Goal: Task Accomplishment & Management: Complete application form

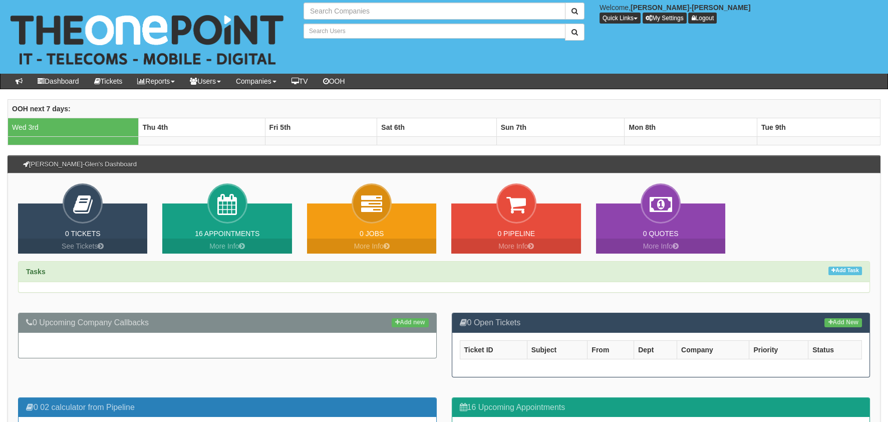
type input "Search Companies"
type input "Search Users"
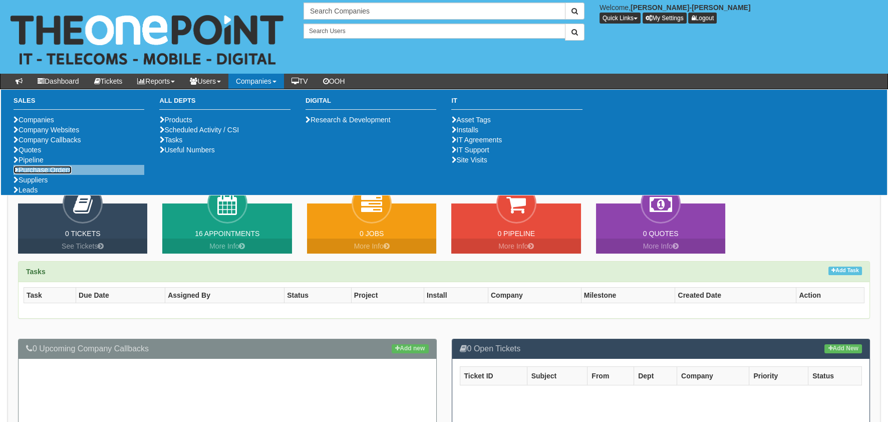
click at [34, 174] on link "Purchase Orders" at bounding box center [43, 170] width 58 height 8
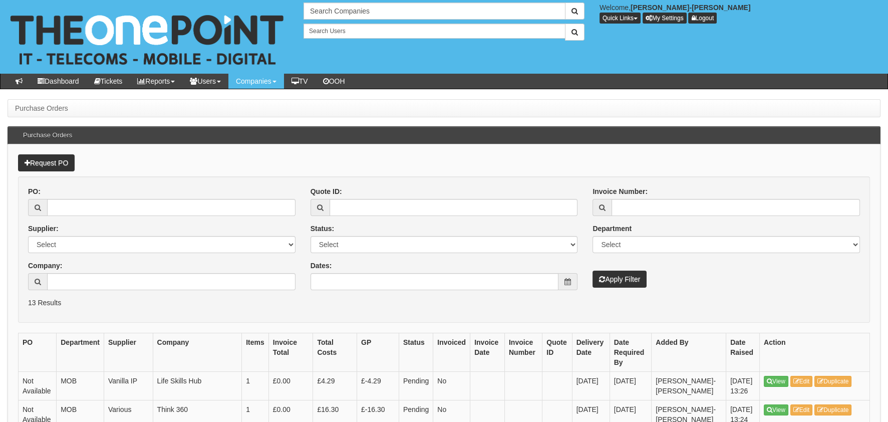
click at [41, 180] on form "PO: Supplier: Select 123 REG.co.uk 1Password 3 4Gon AA Jones Electric Ltd Abzor…" at bounding box center [444, 249] width 852 height 146
click at [33, 163] on link "Request PO" at bounding box center [46, 162] width 57 height 17
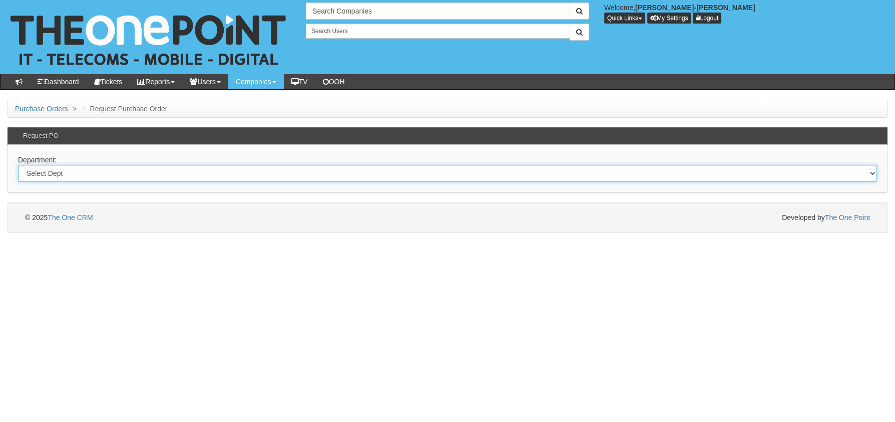
click at [73, 173] on select "Select Dept Digital Internal IT Mobiles Marketing Telecoms" at bounding box center [447, 173] width 859 height 17
select select "?pipeID=&dept=MOB"
click at [18, 165] on select "Select Dept Digital Internal IT Mobiles Marketing Telecoms" at bounding box center [447, 173] width 859 height 17
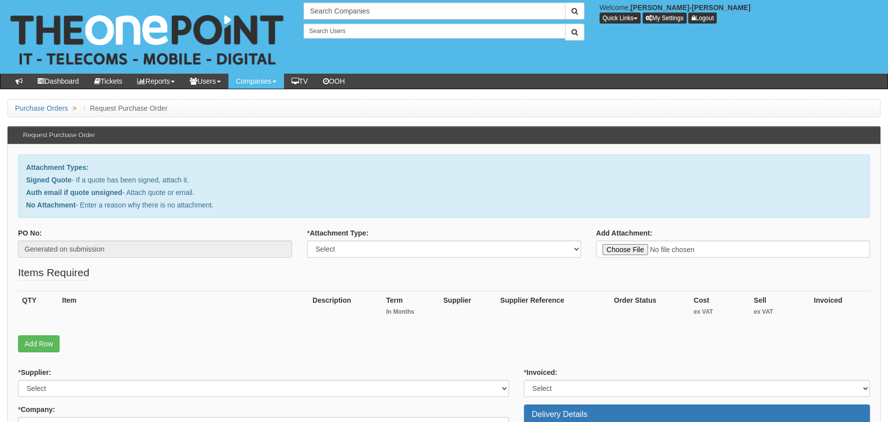
click at [380, 232] on div "* Attachment Type: Select Signed Quote Auth email with quote if unsigned No Att…" at bounding box center [444, 243] width 274 height 30
click at [381, 243] on select "Select Signed Quote Auth email with quote if unsigned No Attachment" at bounding box center [444, 248] width 274 height 17
select select "Auth email if quote unsigned"
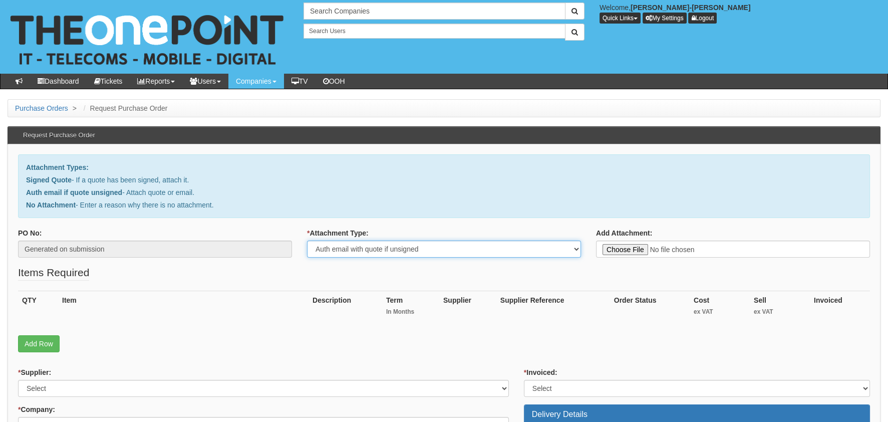
click at [307, 240] on select "Select Signed Quote Auth email with quote if unsigned No Attachment" at bounding box center [444, 248] width 274 height 17
click at [366, 347] on p "Add Row" at bounding box center [444, 343] width 852 height 17
type input "C:\fakepath\Royal Mail - Postage Confirmation for WP-1071-5779-030.msg"
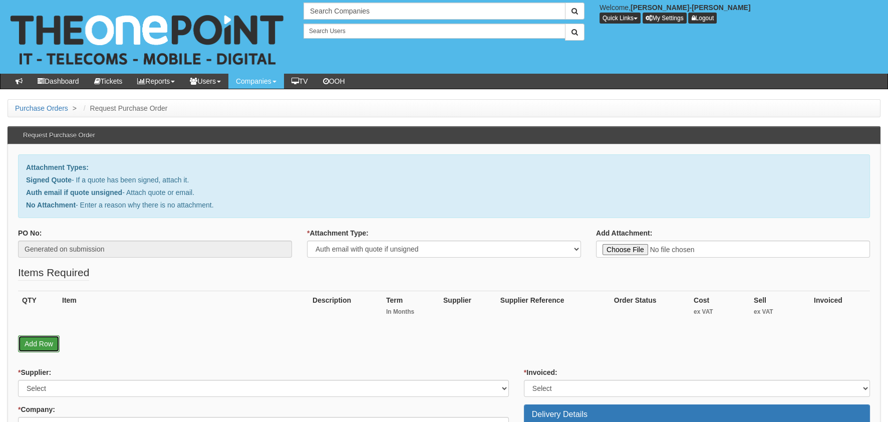
click at [35, 341] on link "Add Row" at bounding box center [39, 343] width 42 height 17
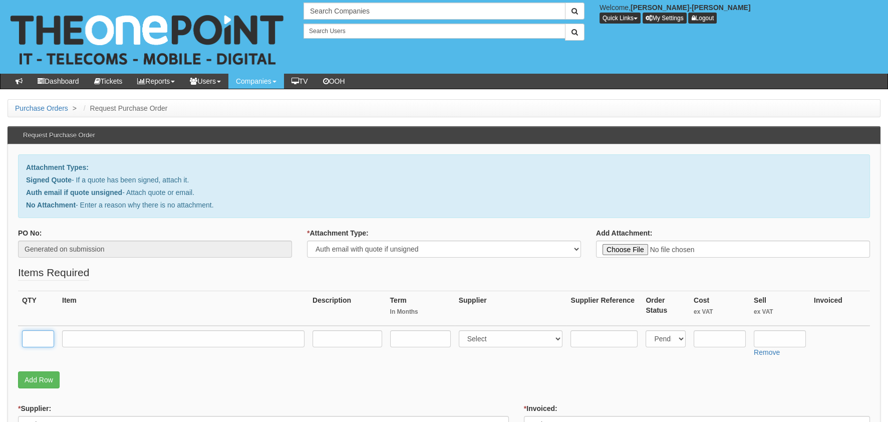
click at [29, 332] on input "text" at bounding box center [38, 338] width 32 height 17
type input "1"
click at [116, 336] on td at bounding box center [183, 343] width 250 height 36
click at [116, 336] on input "text" at bounding box center [183, 338] width 242 height 17
type input "RM PACKAGE"
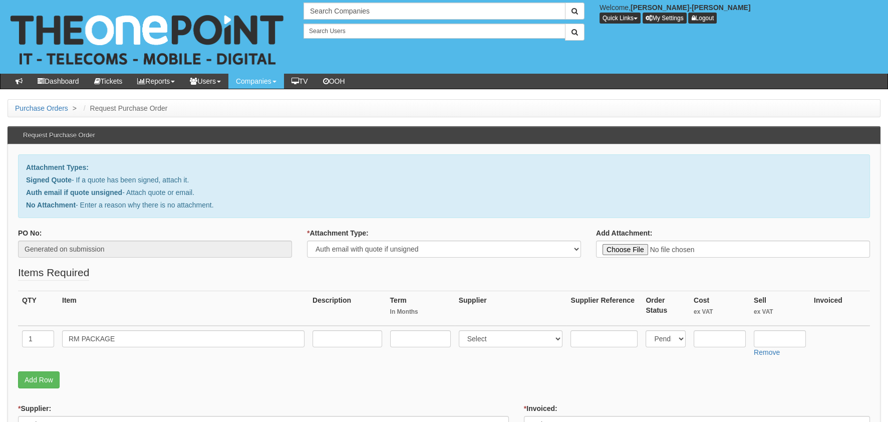
click at [721, 328] on td at bounding box center [719, 343] width 60 height 36
click at [722, 344] on input "text" at bounding box center [719, 338] width 52 height 17
drag, startPoint x: 693, startPoint y: 243, endPoint x: 701, endPoint y: 307, distance: 65.1
click at [656, 269] on fieldset "Items Required QTY Item Description Term In Months Supplier Supplier Reference …" at bounding box center [444, 329] width 852 height 128
click at [720, 338] on input "text" at bounding box center [719, 338] width 52 height 17
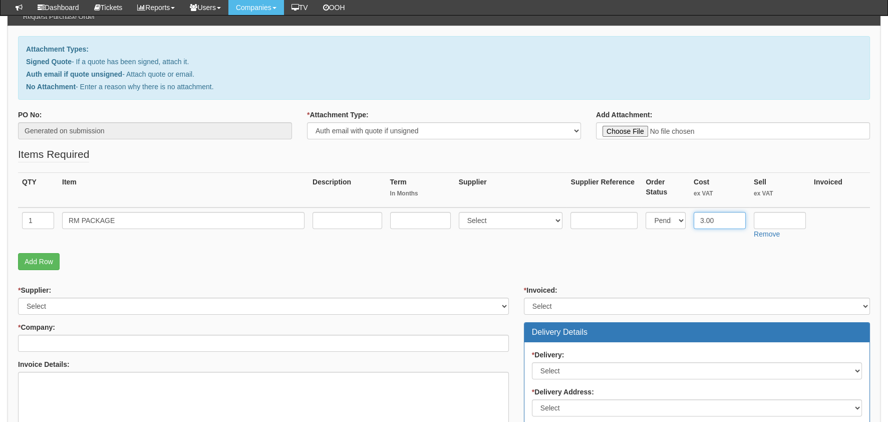
scroll to position [100, 0]
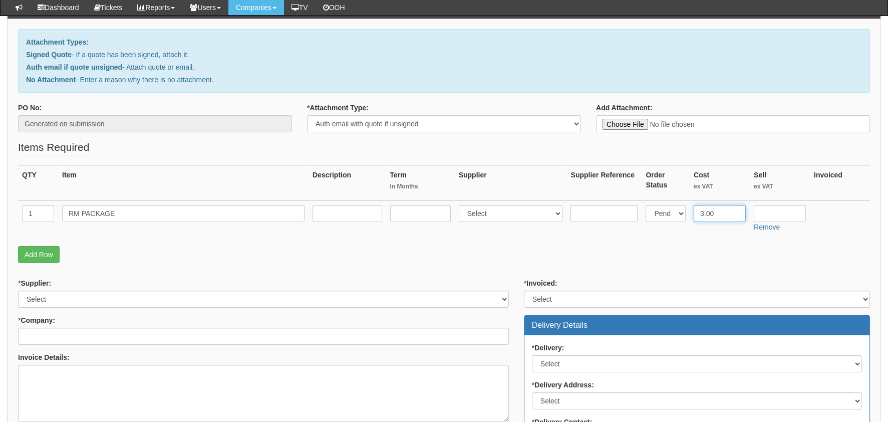
type input "3.00"
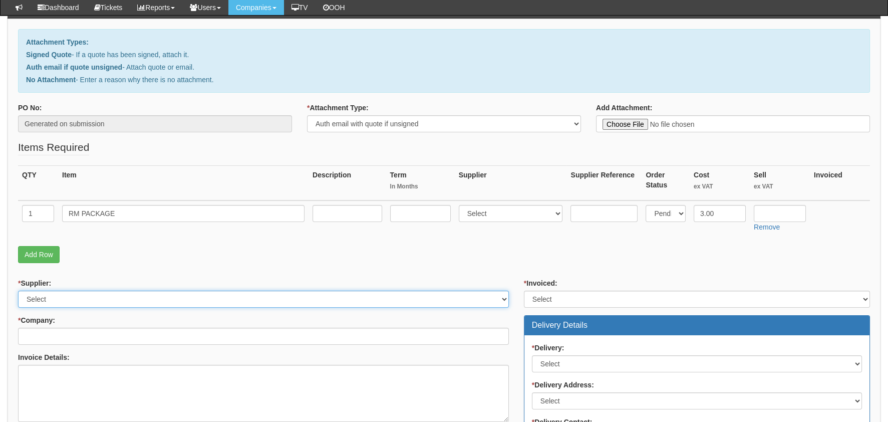
drag, startPoint x: 146, startPoint y: 292, endPoint x: 141, endPoint y: 291, distance: 5.1
click at [146, 292] on select "Select 123 REG.co.uk 1Password 3 4Gon AA Jones Electric Ltd Abzorb Access Group…" at bounding box center [263, 298] width 491 height 17
select select "124"
click at [18, 290] on select "Select 123 REG.co.uk 1Password 3 4Gon AA Jones Electric Ltd Abzorb Access Group…" at bounding box center [263, 298] width 491 height 17
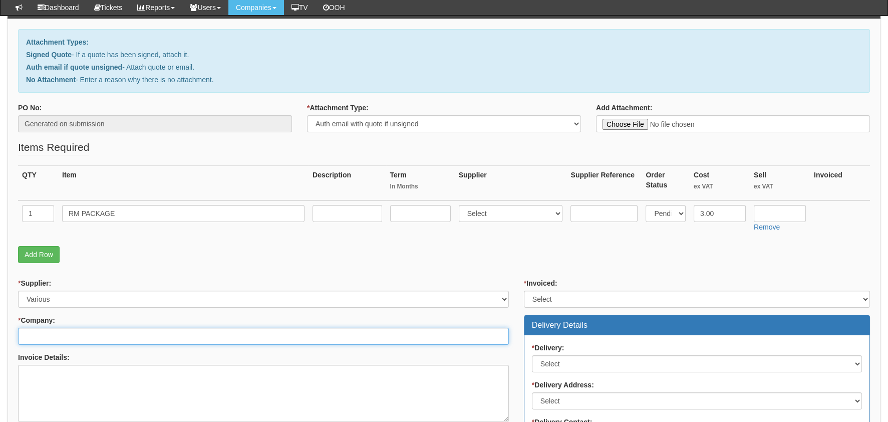
click at [73, 340] on input "* Company:" at bounding box center [263, 335] width 491 height 17
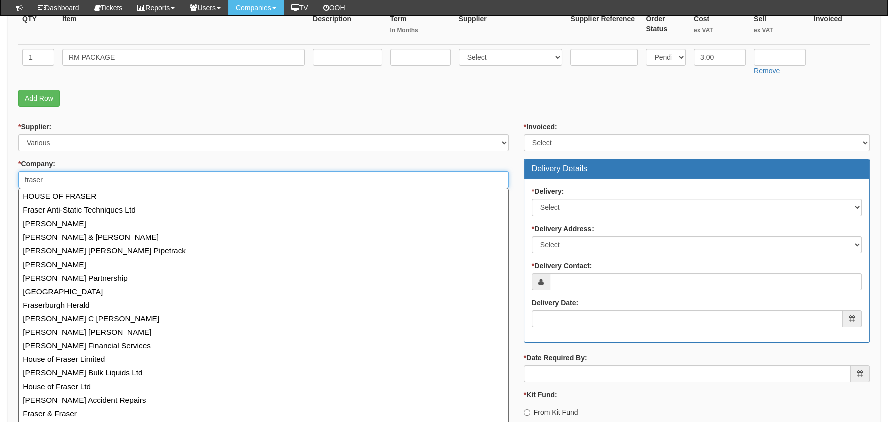
scroll to position [231, 0]
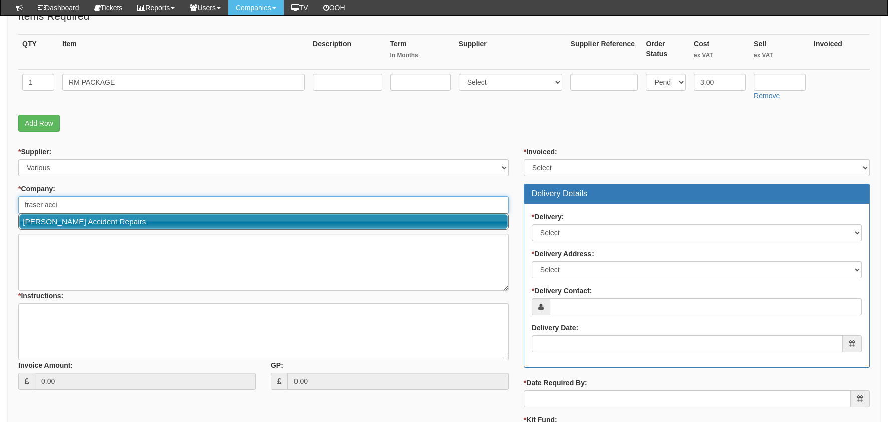
click at [148, 220] on link "[PERSON_NAME] Accident Repairs" at bounding box center [263, 221] width 489 height 15
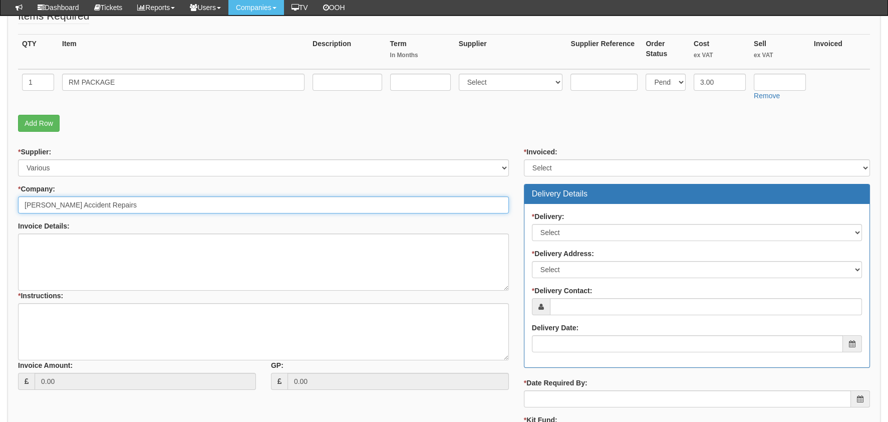
type input "[PERSON_NAME] Accident Repairs"
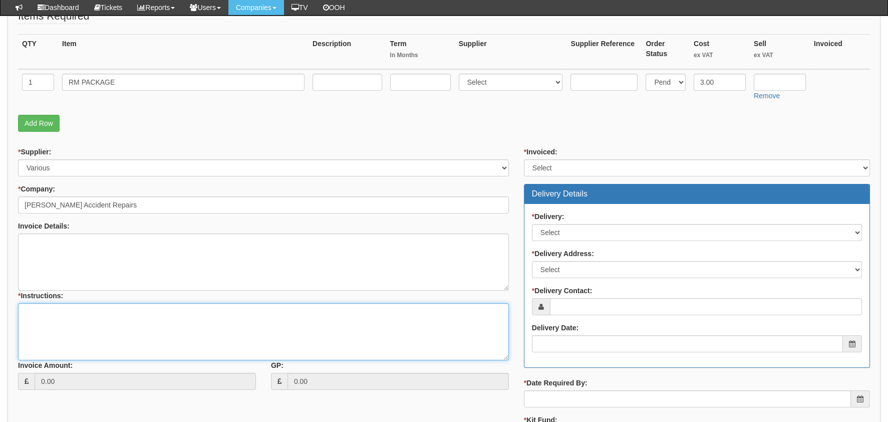
click at [84, 324] on textarea "* Instructions:" at bounding box center [263, 331] width 491 height 57
type textarea "for ongoing sim swap"
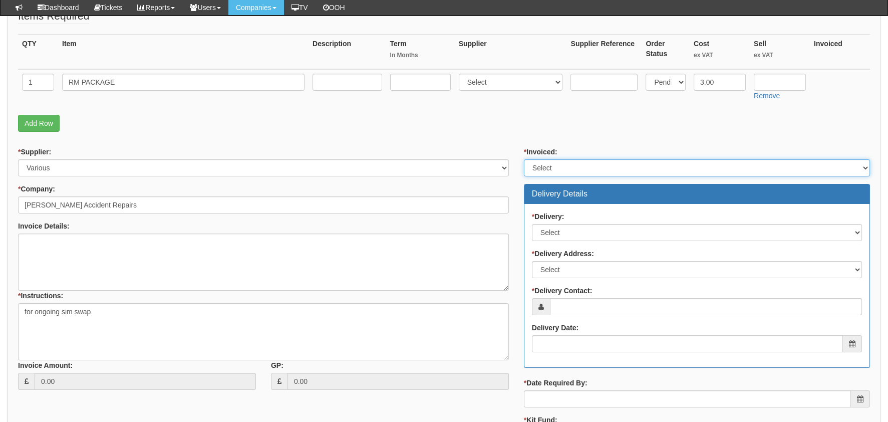
click at [630, 167] on select "Select Yes No N/A STB (part of order)" at bounding box center [697, 167] width 346 height 17
select select "2"
click at [524, 159] on select "Select Yes No N/A STB (part of order)" at bounding box center [697, 167] width 346 height 17
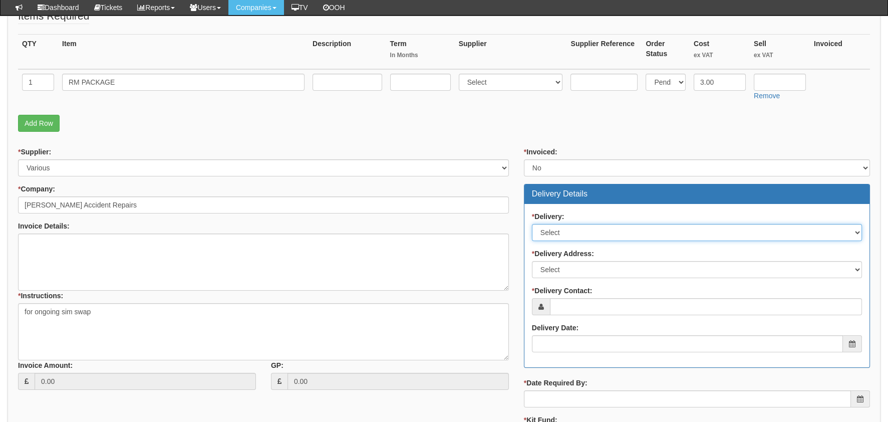
drag, startPoint x: 577, startPoint y: 226, endPoint x: 580, endPoint y: 240, distance: 14.2
click at [577, 226] on select "Select No Not Applicable Yes" at bounding box center [697, 232] width 330 height 17
select select "1"
click at [532, 224] on select "Select No Not Applicable Yes" at bounding box center [697, 232] width 330 height 17
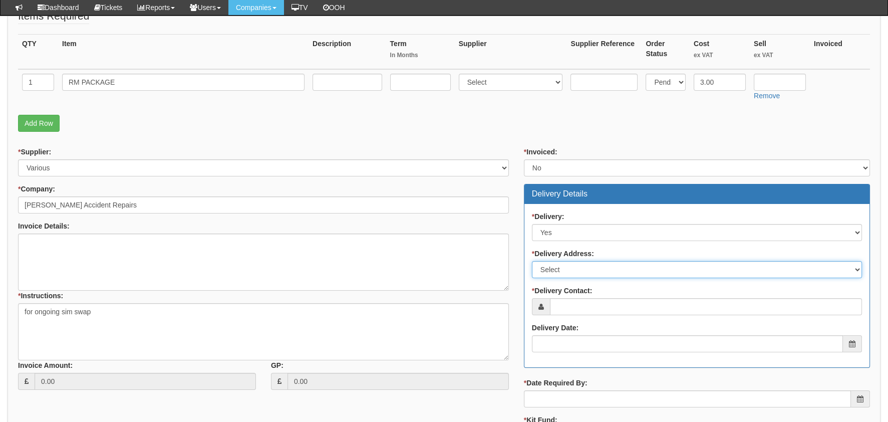
click at [591, 262] on select "Select Not Applicable Main Address - HU10 6RJ Other" at bounding box center [697, 269] width 330 height 17
select select "company_main_address"
click at [532, 261] on select "Select Not Applicable Main Address - HU10 6RJ Other" at bounding box center [697, 269] width 330 height 17
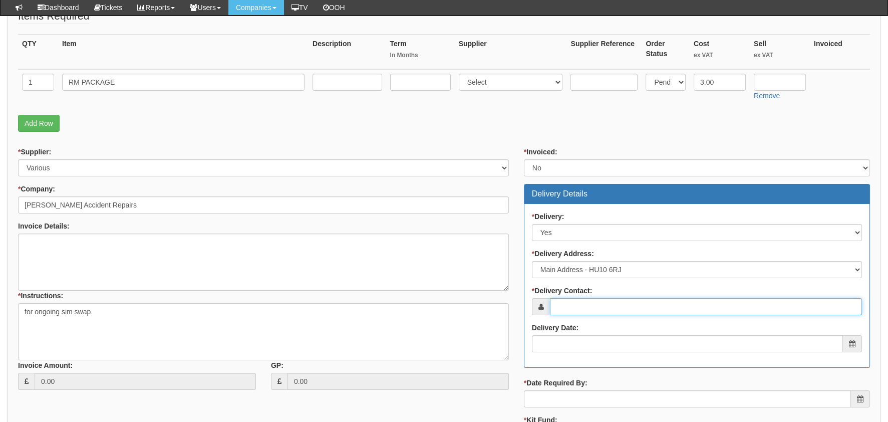
click at [594, 307] on input "* Delivery Contact:" at bounding box center [706, 306] width 312 height 17
type input "[PERSON_NAME]"
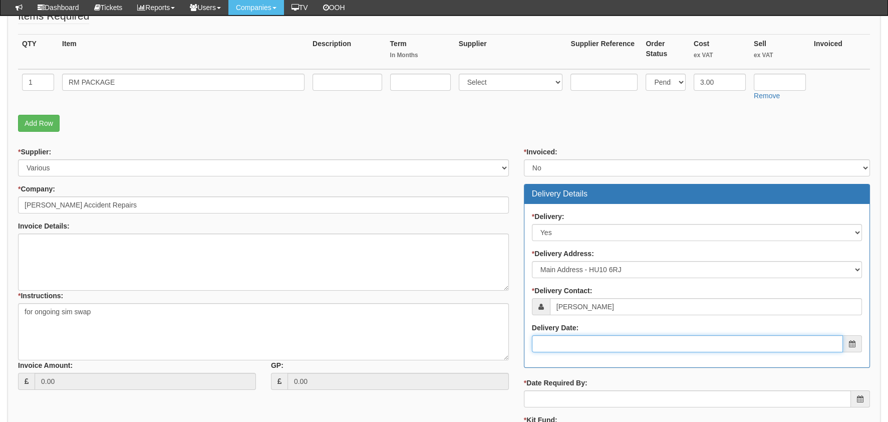
click at [599, 346] on input "Delivery Date:" at bounding box center [687, 343] width 311 height 17
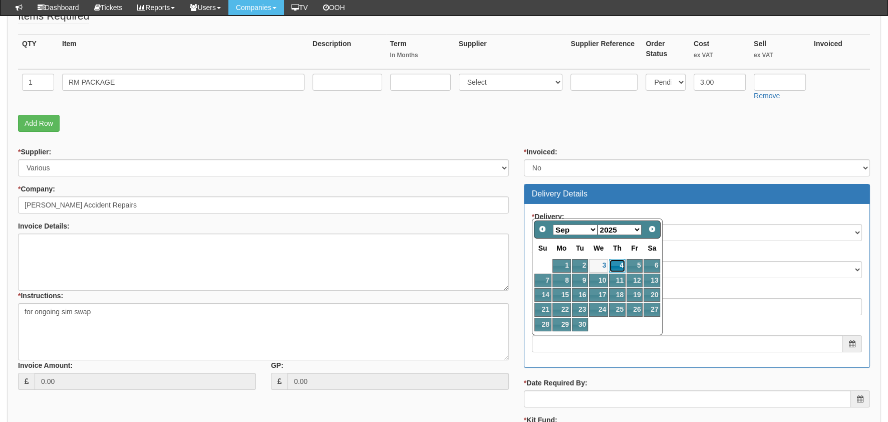
click at [621, 259] on link "4" at bounding box center [617, 266] width 17 height 14
type input "2025-09-04"
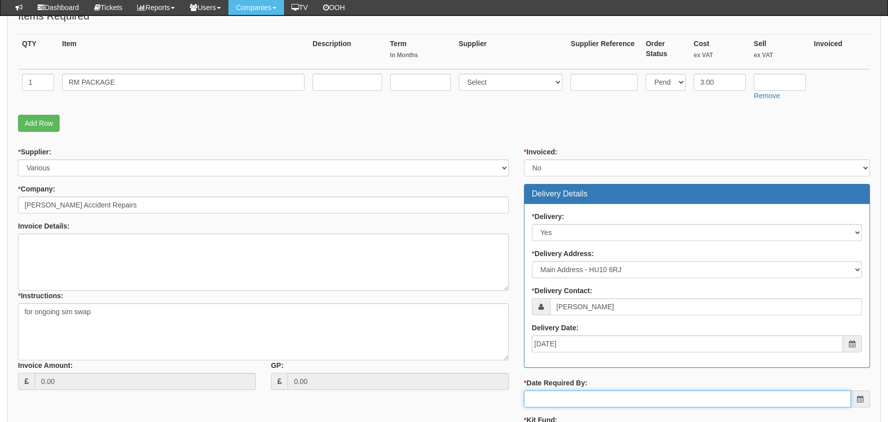
click at [561, 397] on input "* Date Required By:" at bounding box center [687, 398] width 327 height 17
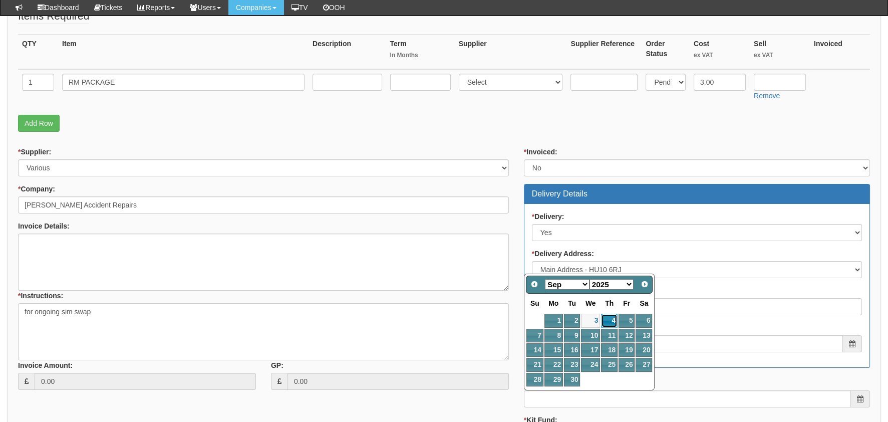
click at [613, 319] on link "4" at bounding box center [609, 320] width 17 height 14
type input "2025-09-04"
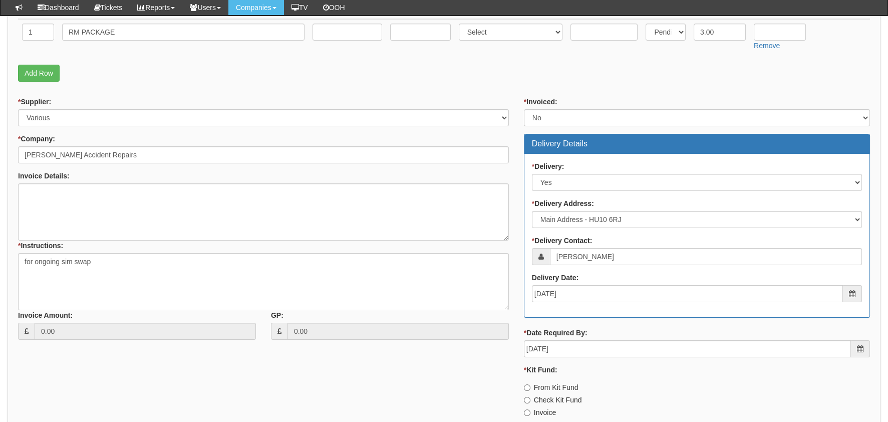
scroll to position [331, 0]
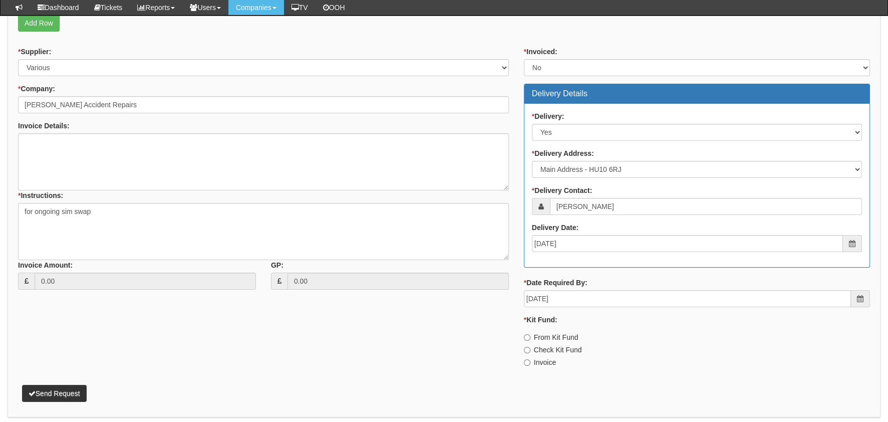
click at [543, 360] on label "Invoice" at bounding box center [540, 362] width 32 height 10
click at [530, 360] on input "Invoice" at bounding box center [527, 362] width 7 height 7
radio input "true"
click at [41, 385] on button "Send Request" at bounding box center [54, 392] width 65 height 17
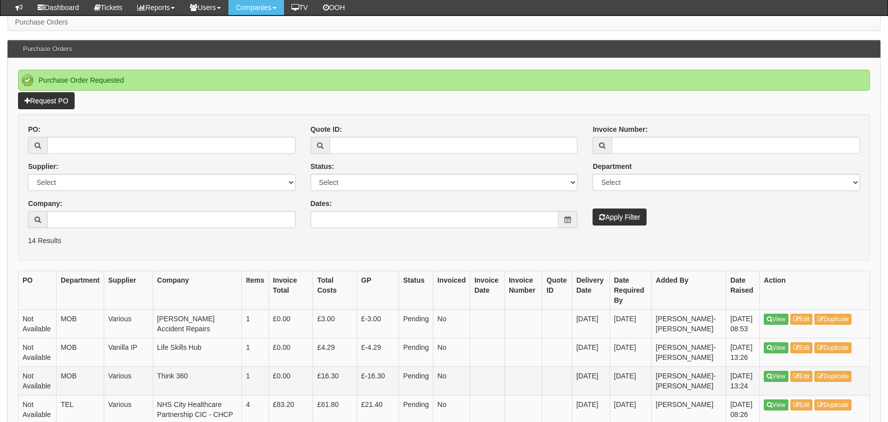
scroll to position [150, 0]
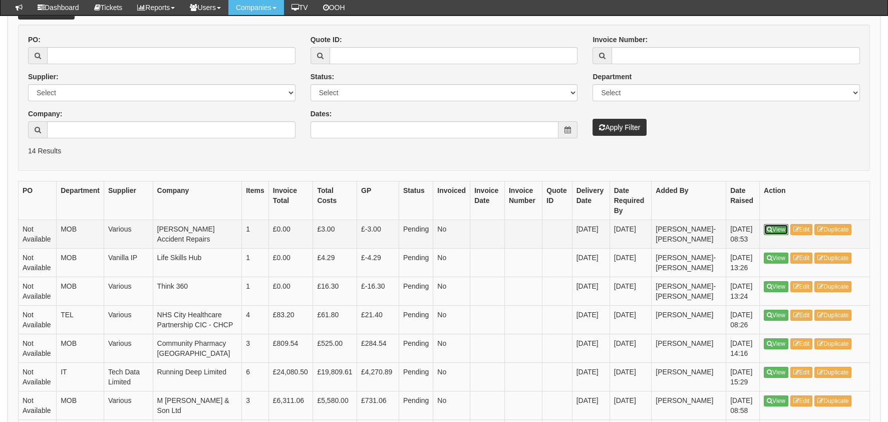
click at [775, 232] on link "View" at bounding box center [775, 229] width 25 height 11
